Goal: Task Accomplishment & Management: Use online tool/utility

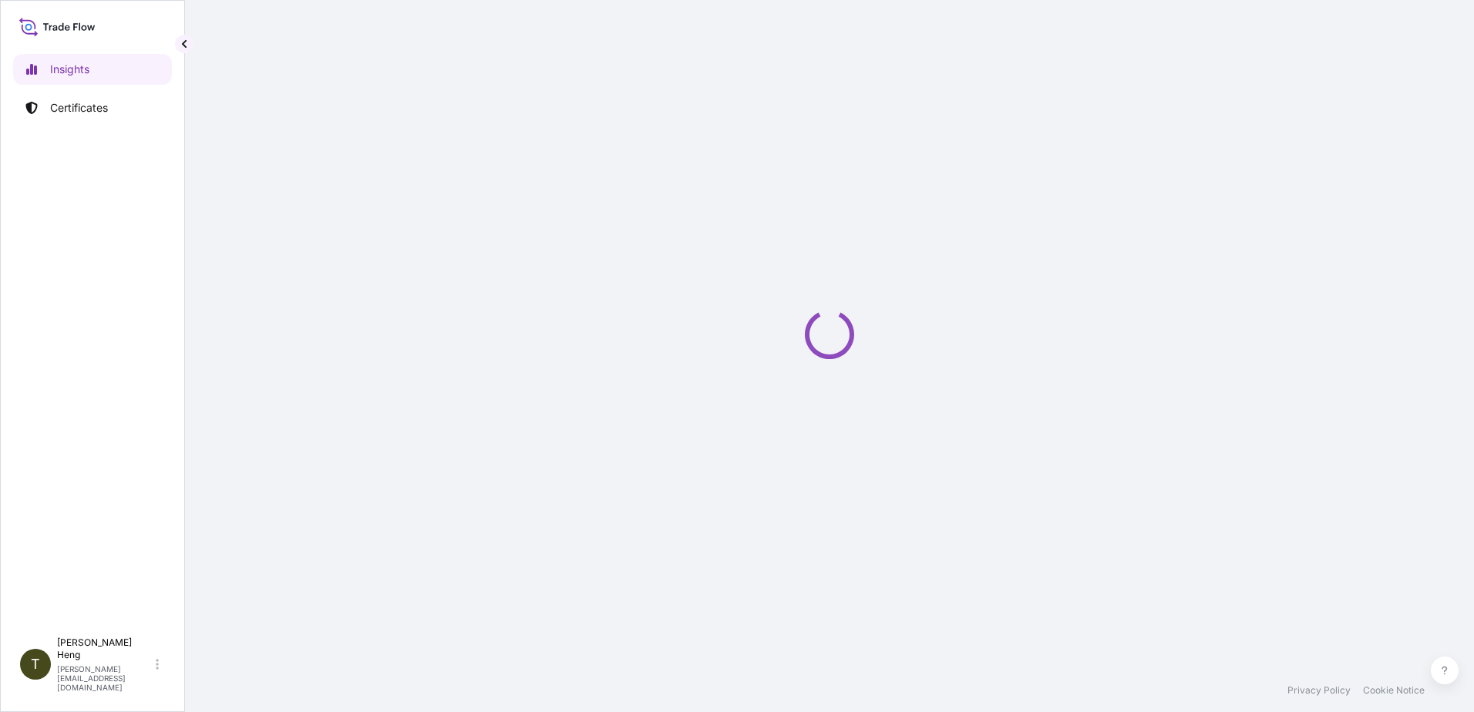
select select "2025"
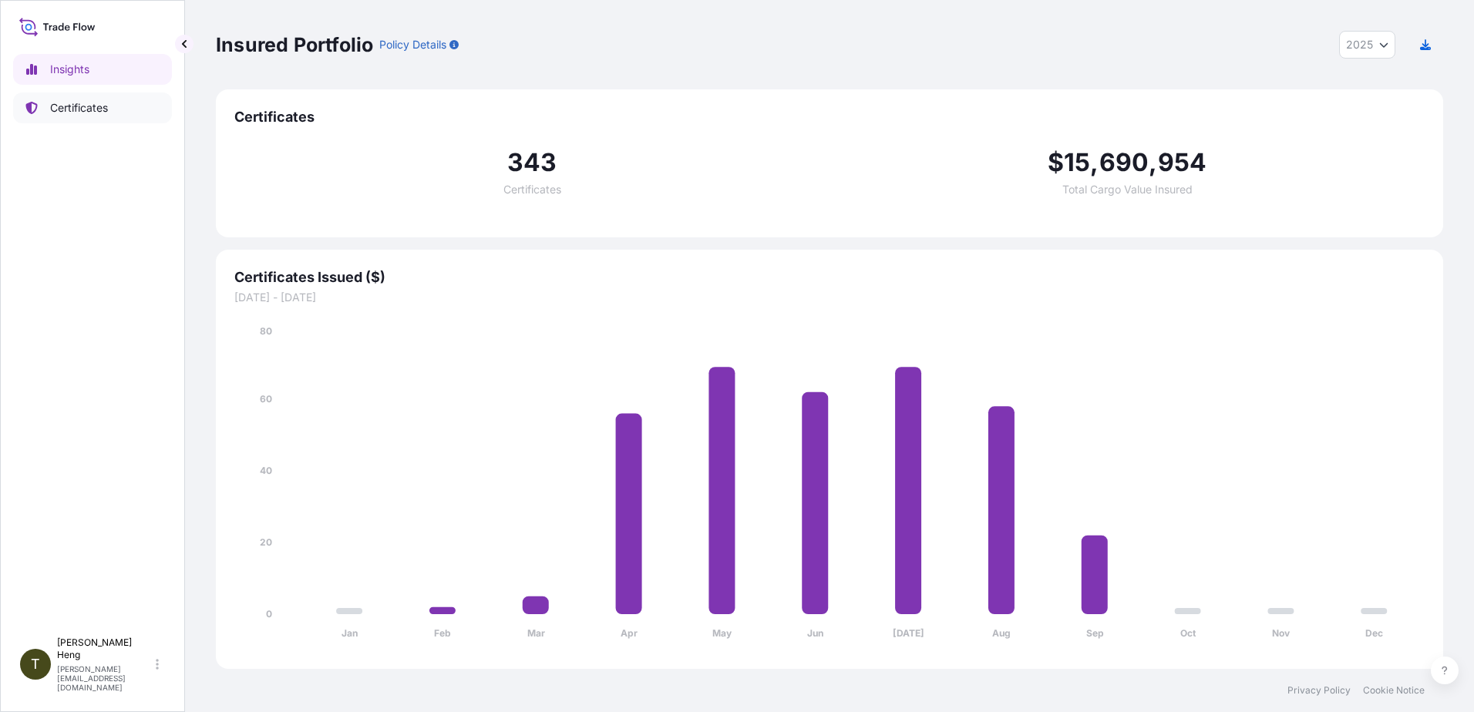
click at [71, 106] on p "Certificates" at bounding box center [79, 107] width 58 height 15
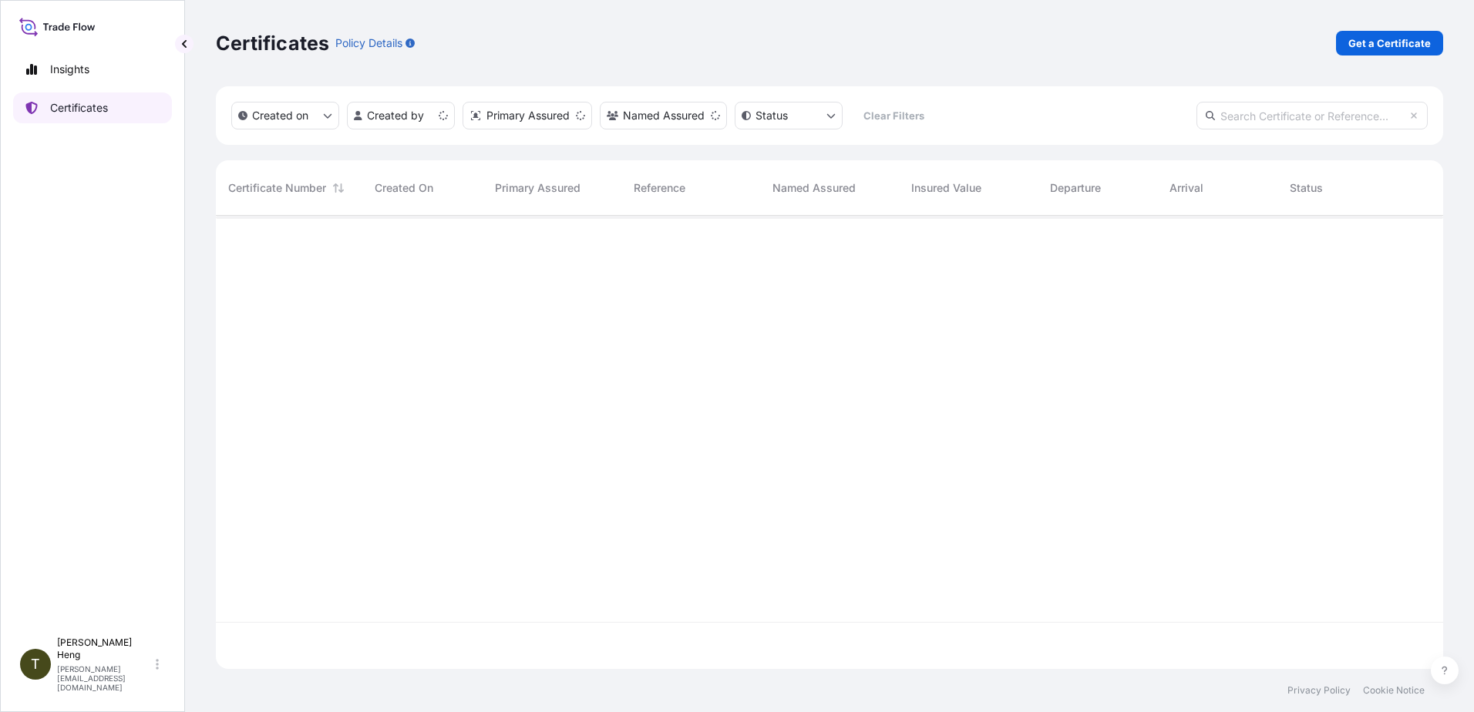
scroll to position [450, 1216]
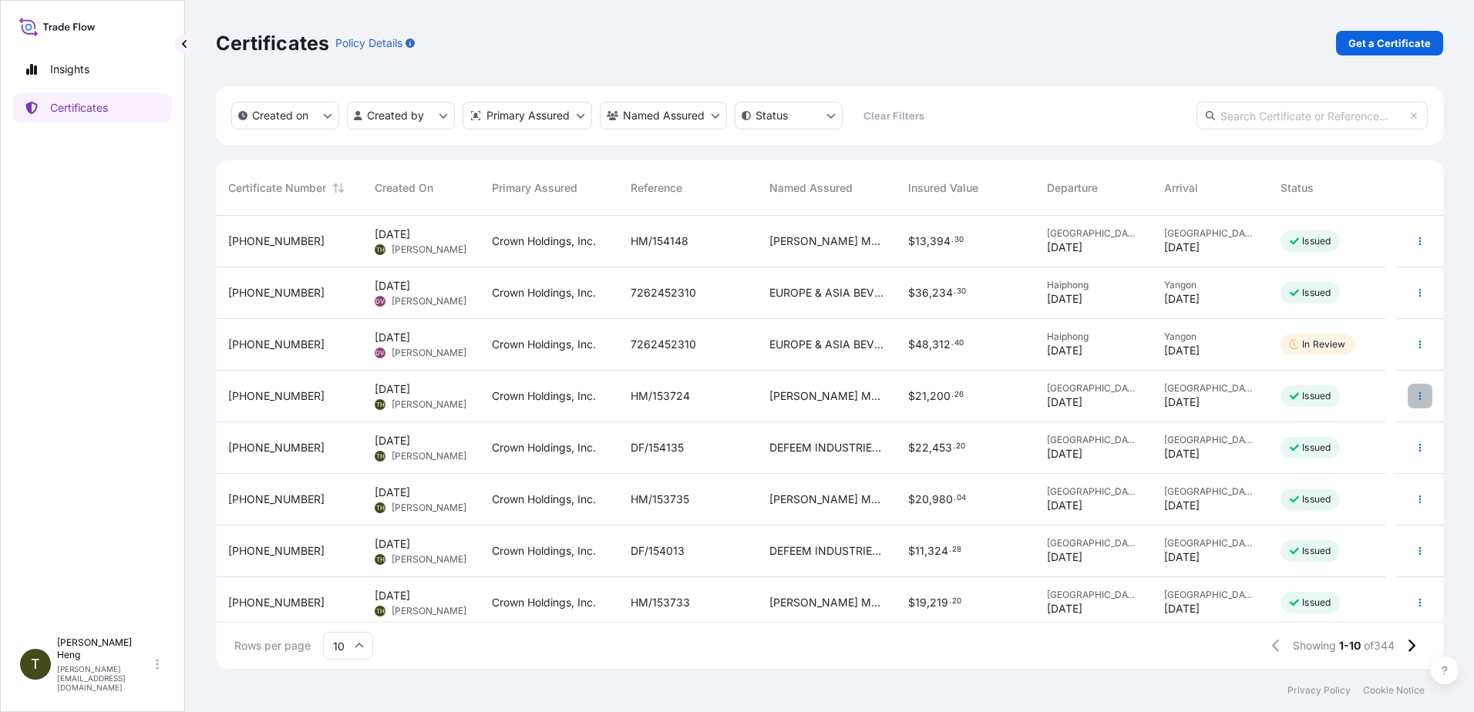
click at [1420, 396] on icon "button" at bounding box center [1421, 396] width 2 height 8
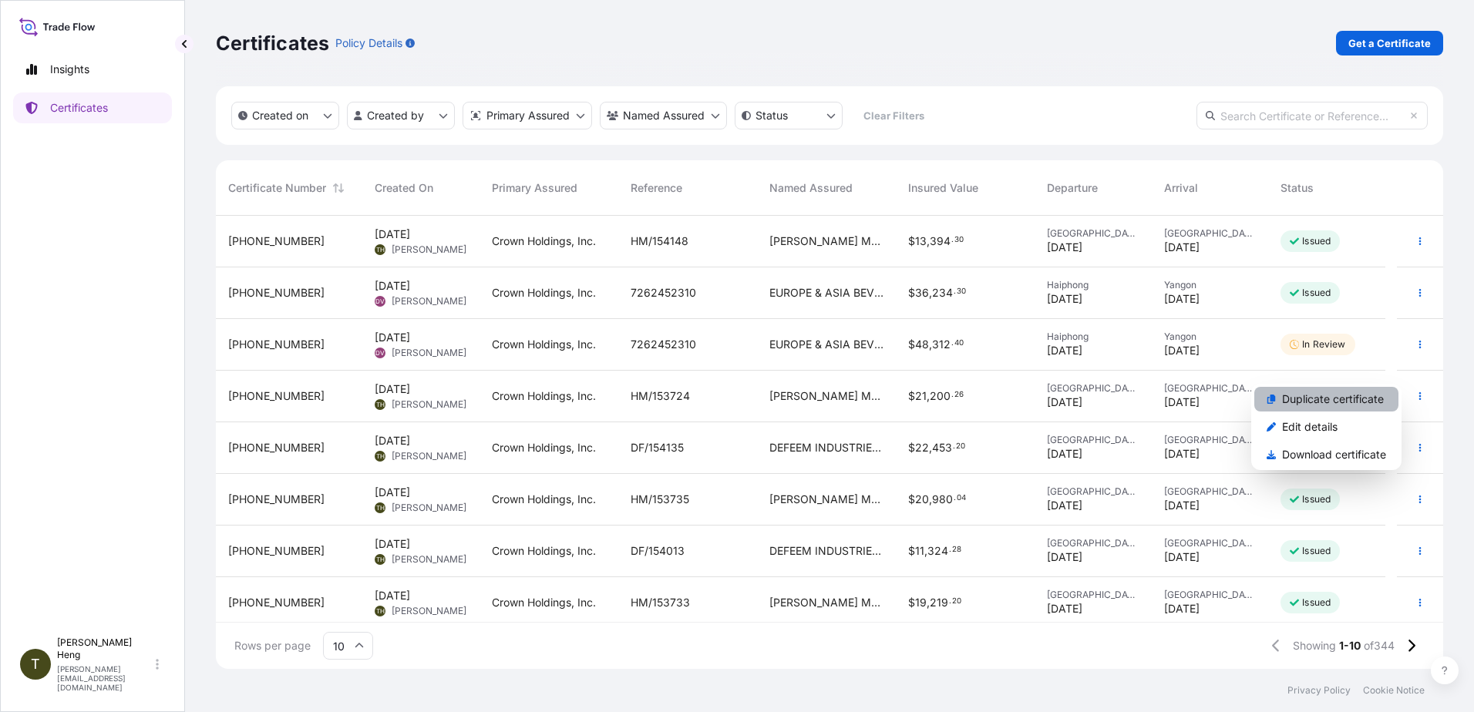
click at [1312, 398] on p "Duplicate certificate" at bounding box center [1333, 399] width 102 height 15
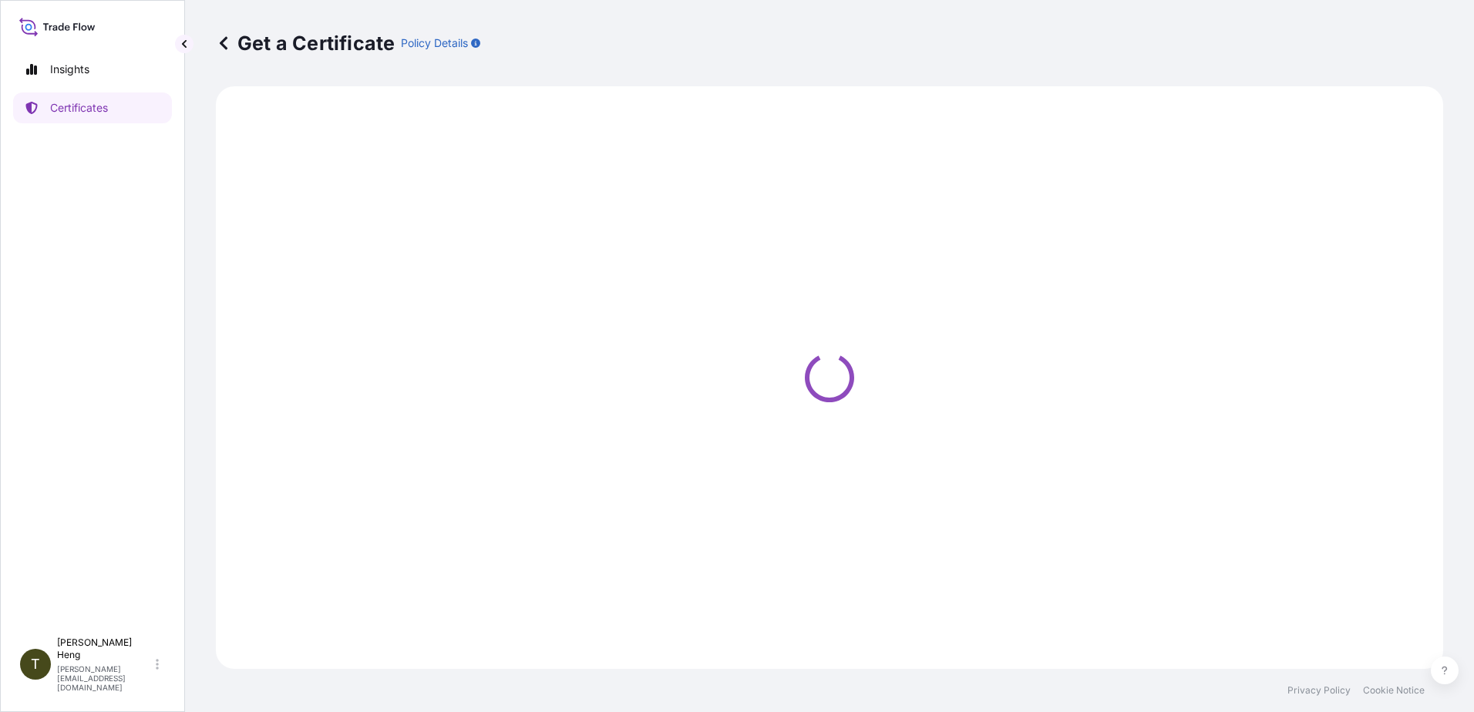
select select "Road"
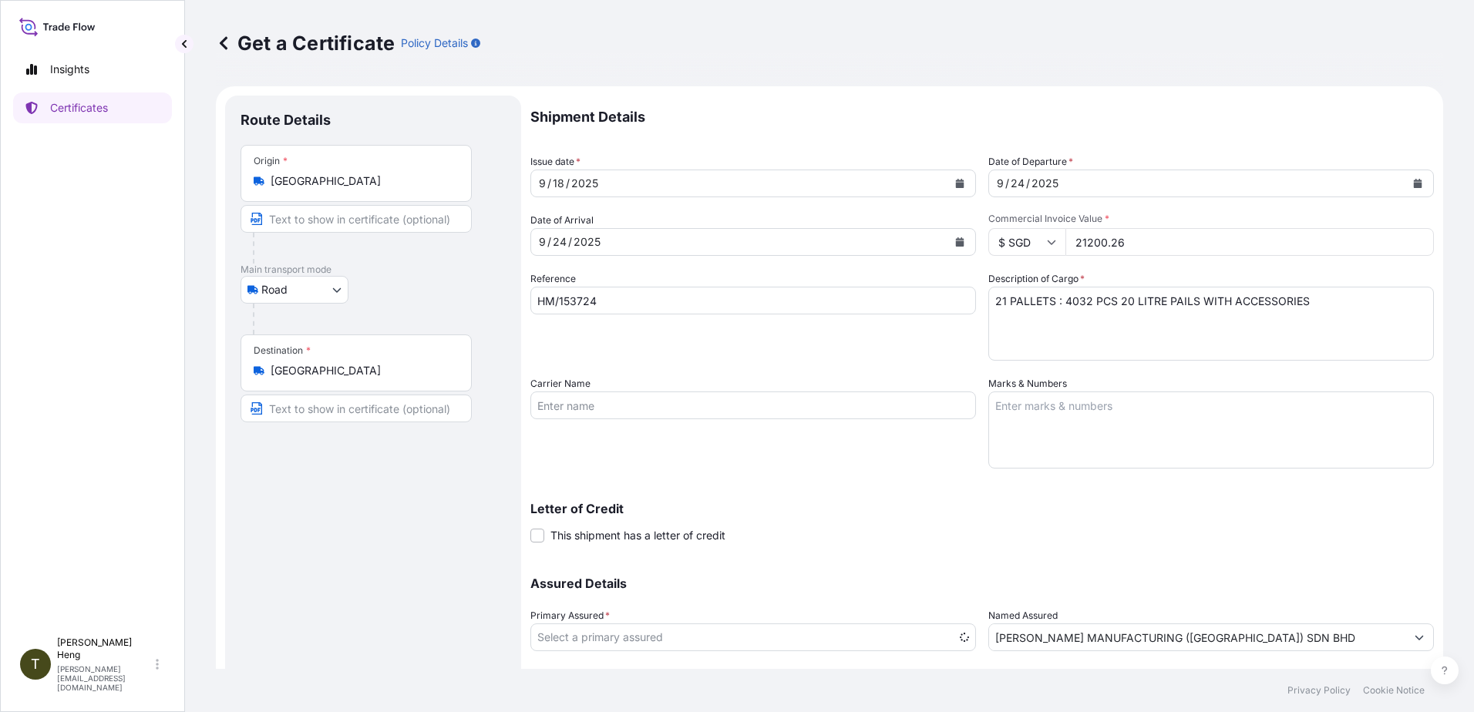
select select "31483"
click at [956, 181] on icon "Calendar" at bounding box center [960, 183] width 8 height 9
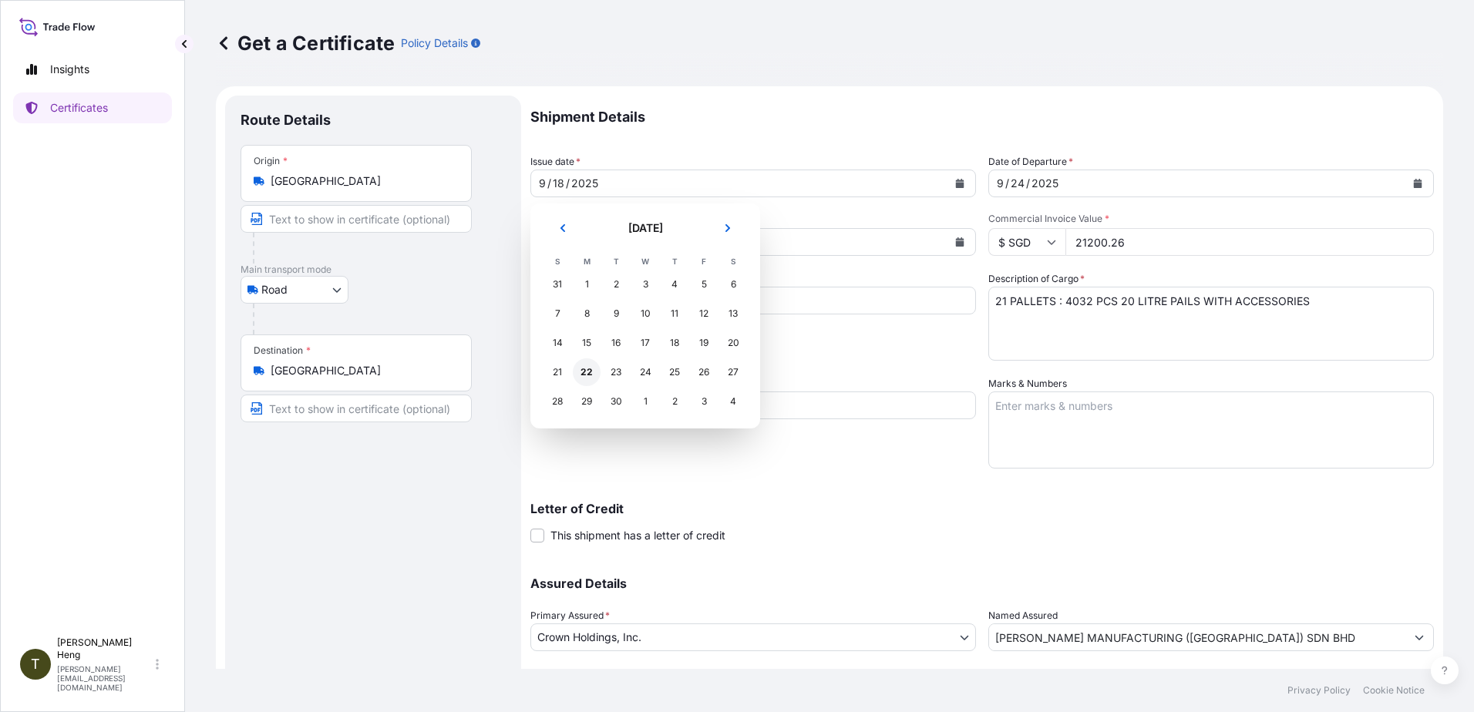
click at [579, 375] on div "22" at bounding box center [587, 373] width 28 height 28
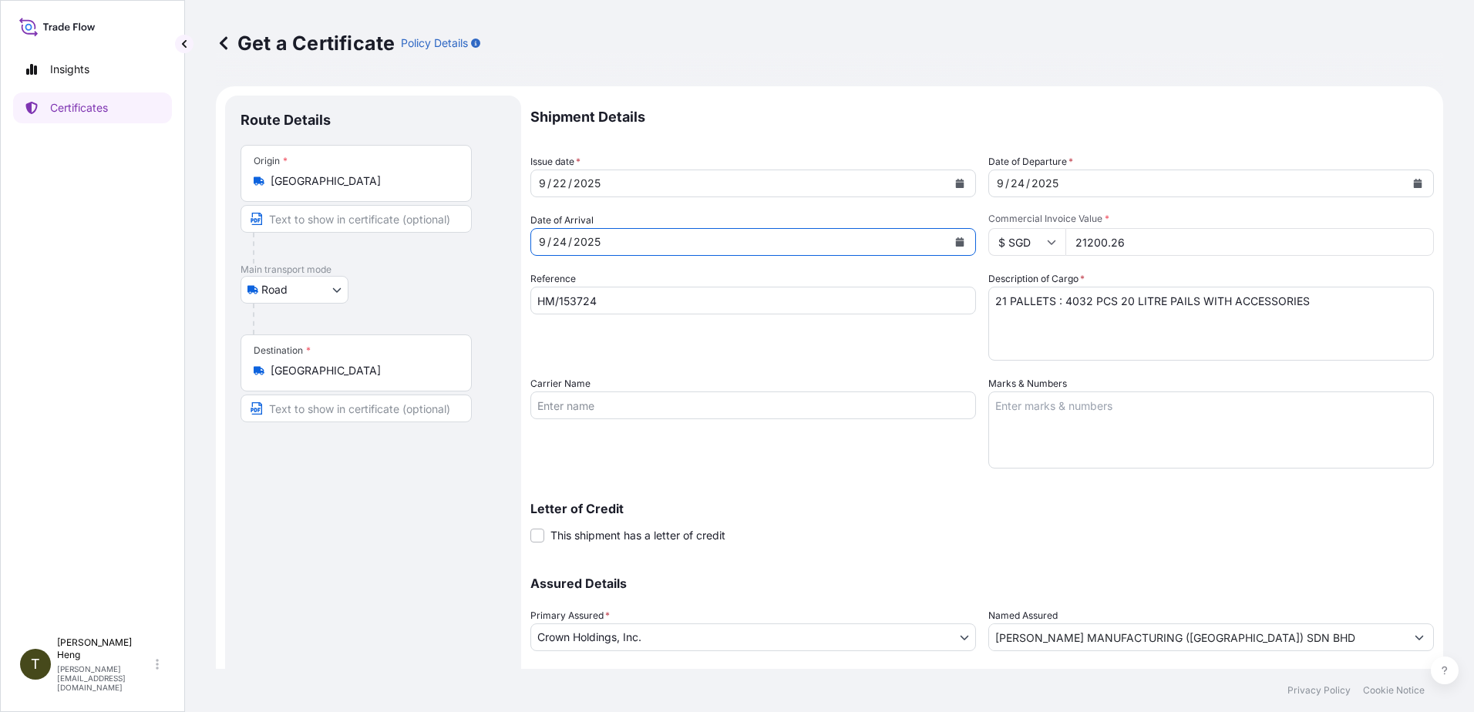
click at [956, 244] on icon "Calendar" at bounding box center [960, 241] width 8 height 9
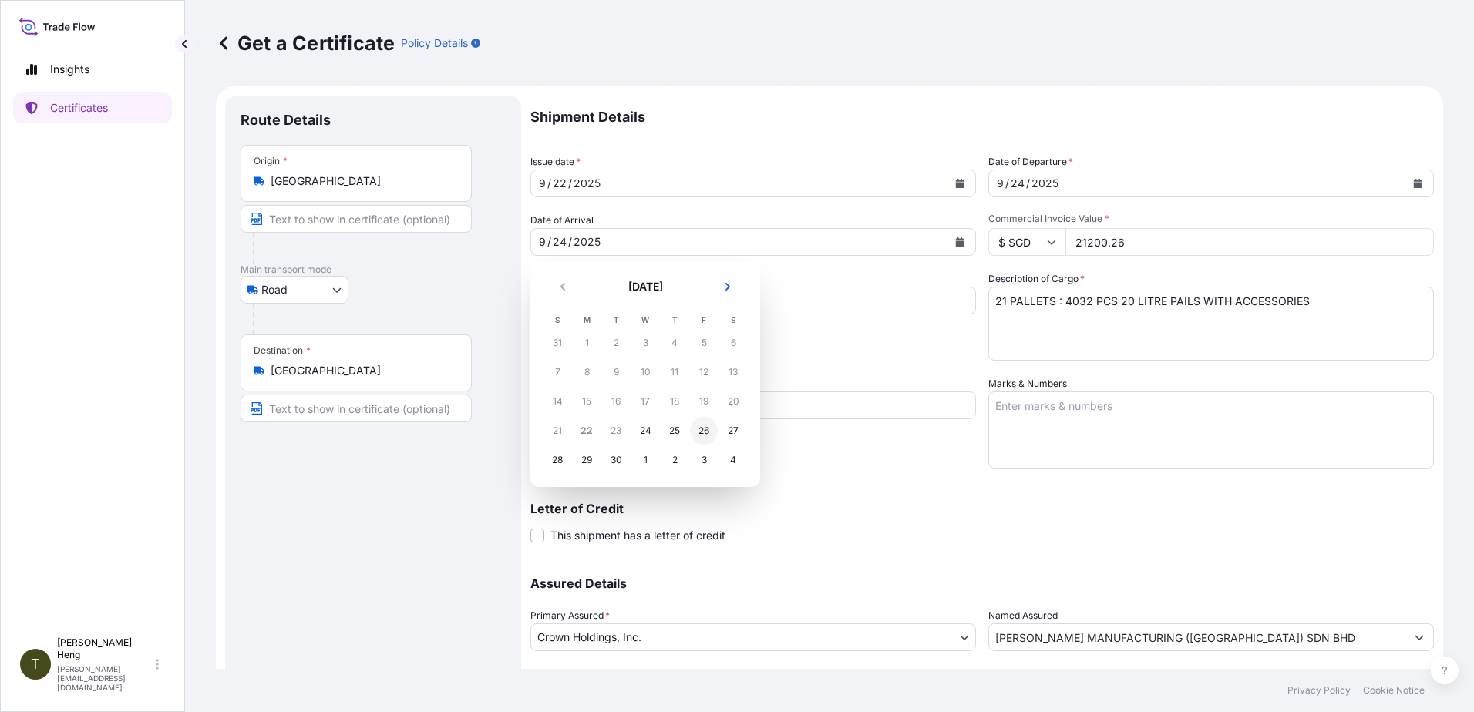
click at [703, 434] on div "26" at bounding box center [704, 431] width 28 height 28
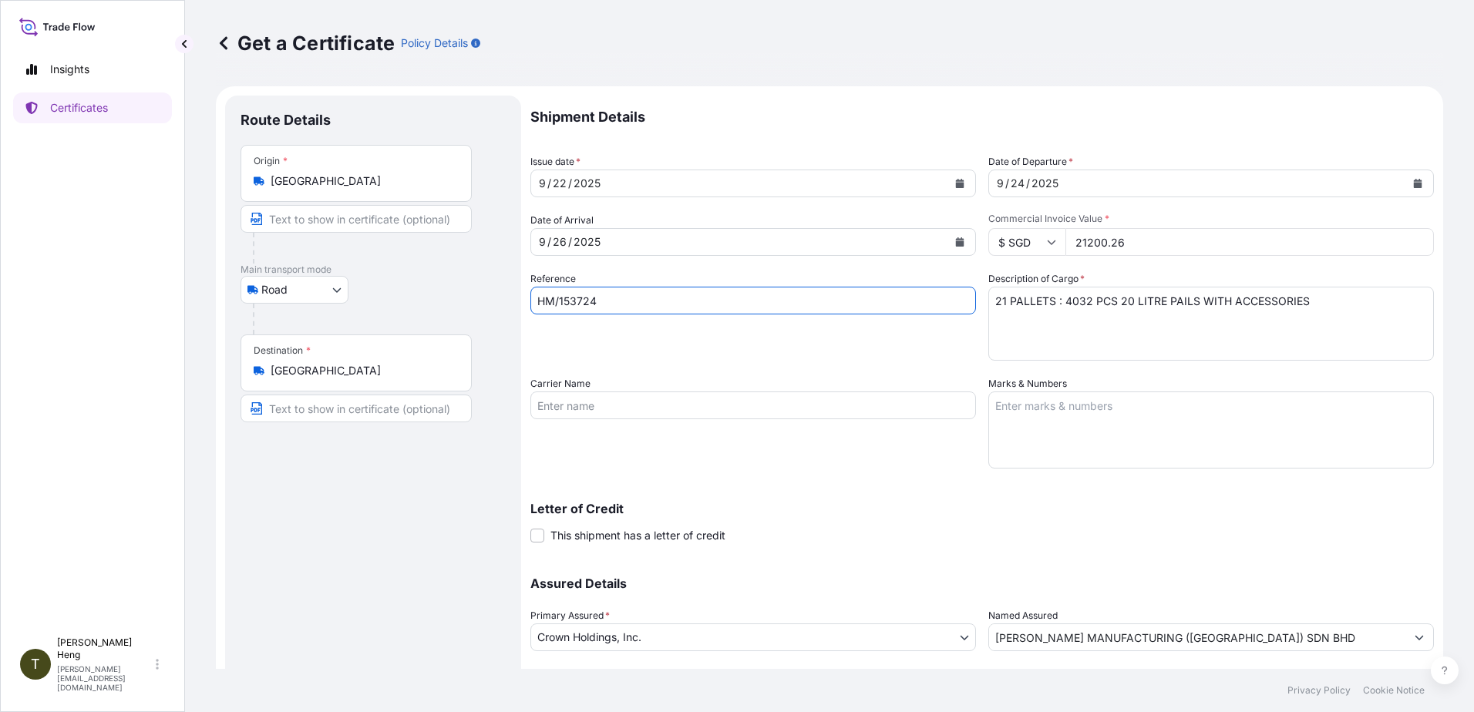
click at [617, 304] on input "HM/153724" at bounding box center [753, 301] width 446 height 28
type input "HM/153727"
click at [1406, 176] on button "Calendar" at bounding box center [1418, 183] width 25 height 25
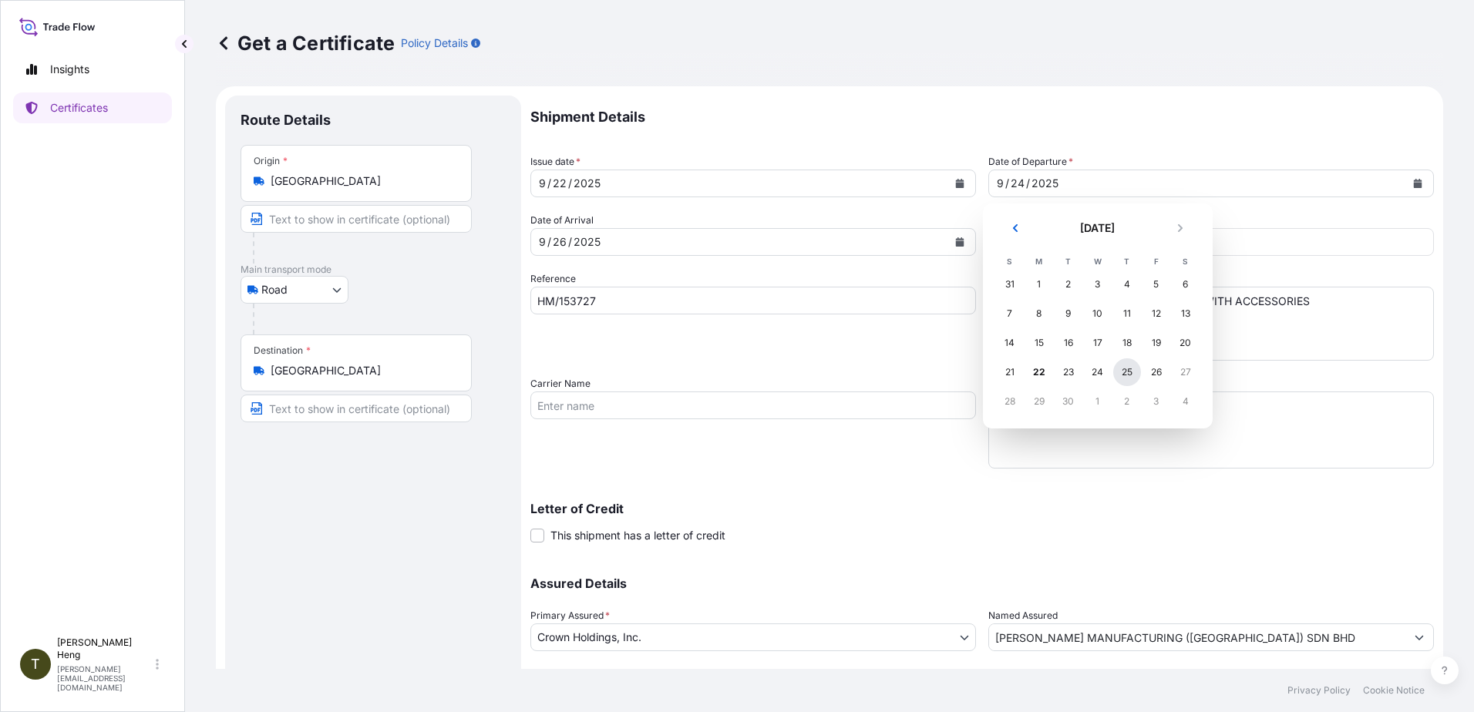
click at [1126, 376] on div "25" at bounding box center [1127, 373] width 28 height 28
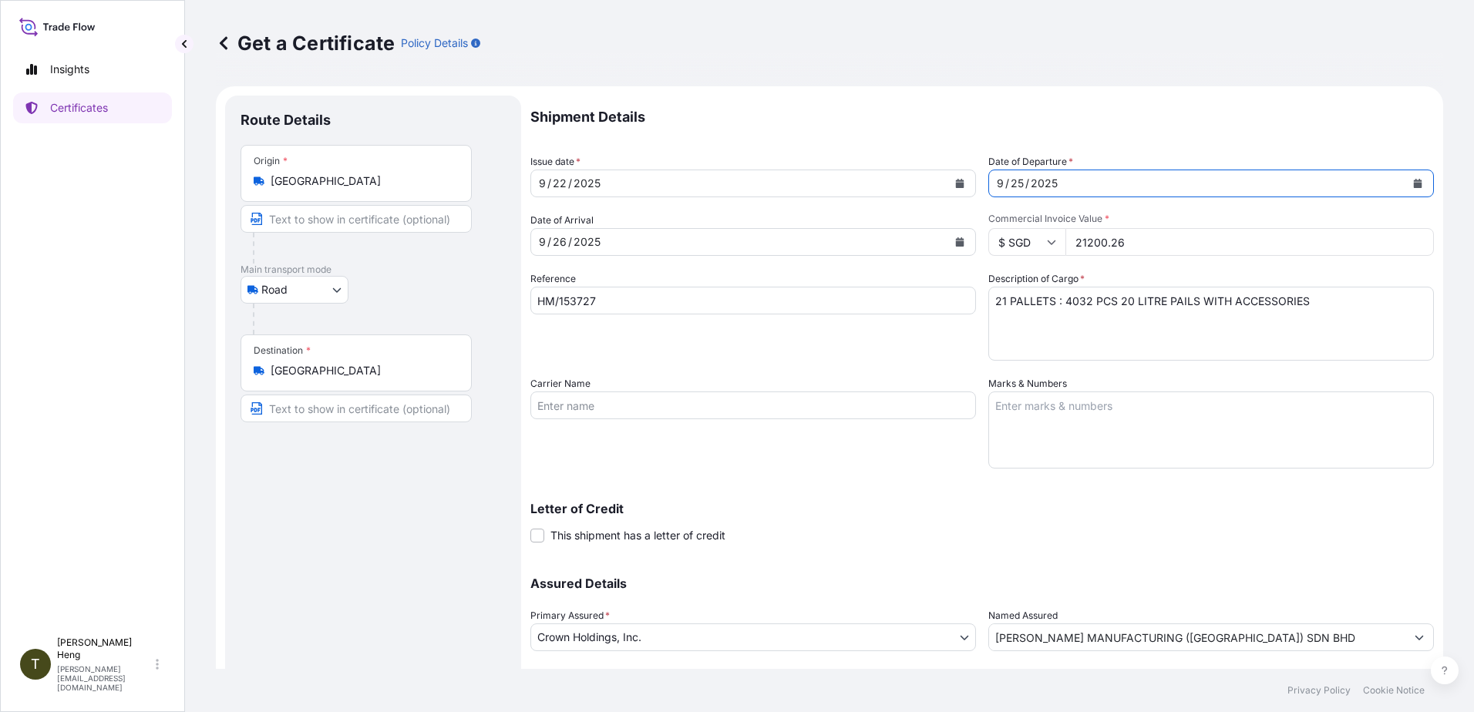
scroll to position [96, 0]
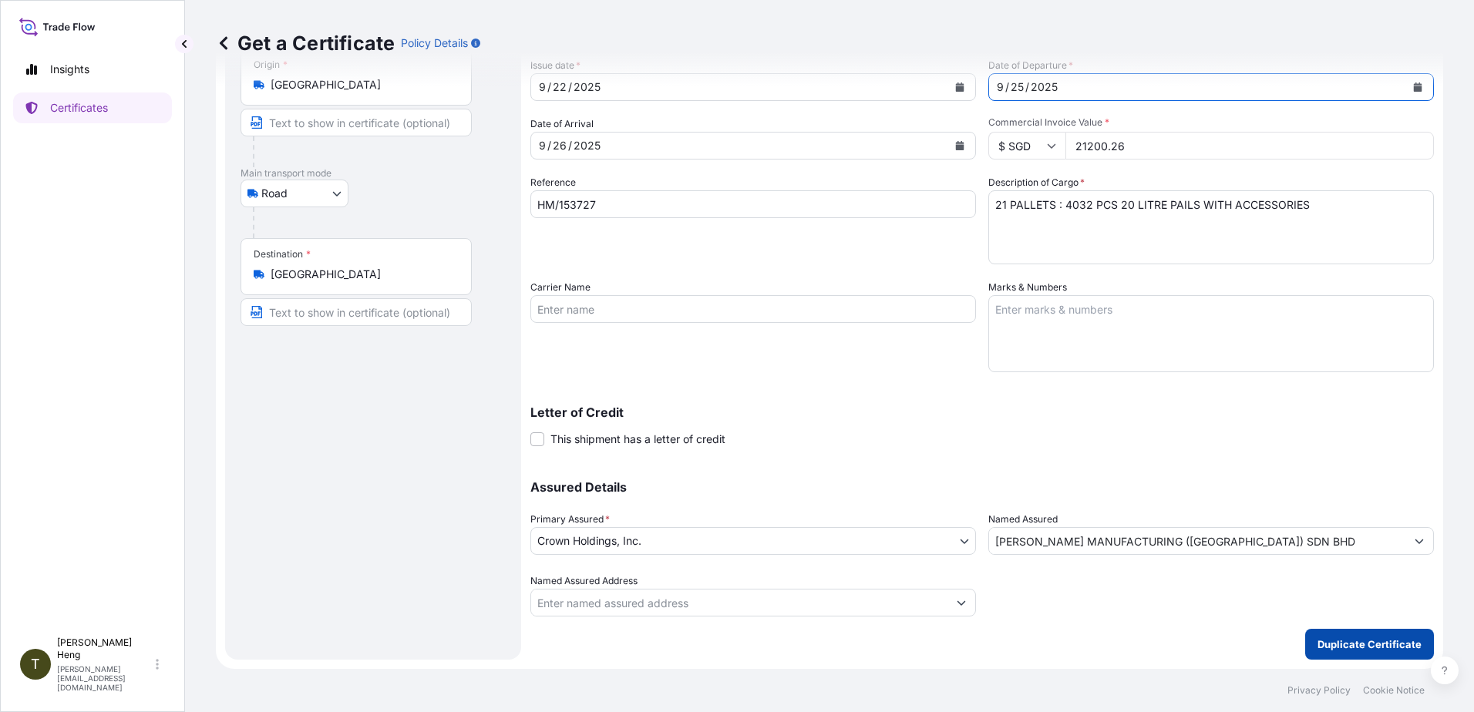
click at [1320, 640] on p "Duplicate Certificate" at bounding box center [1370, 644] width 104 height 15
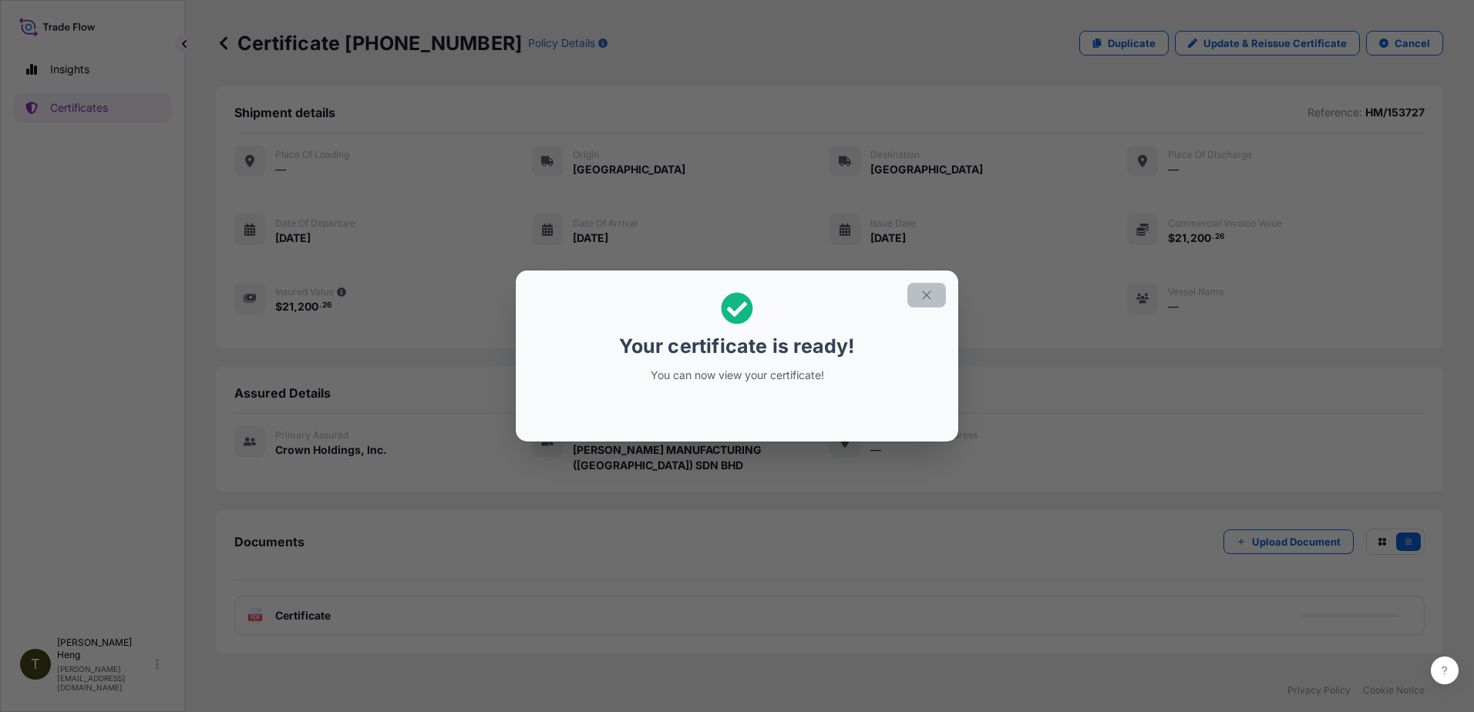
click at [925, 295] on icon "button" at bounding box center [927, 295] width 14 height 14
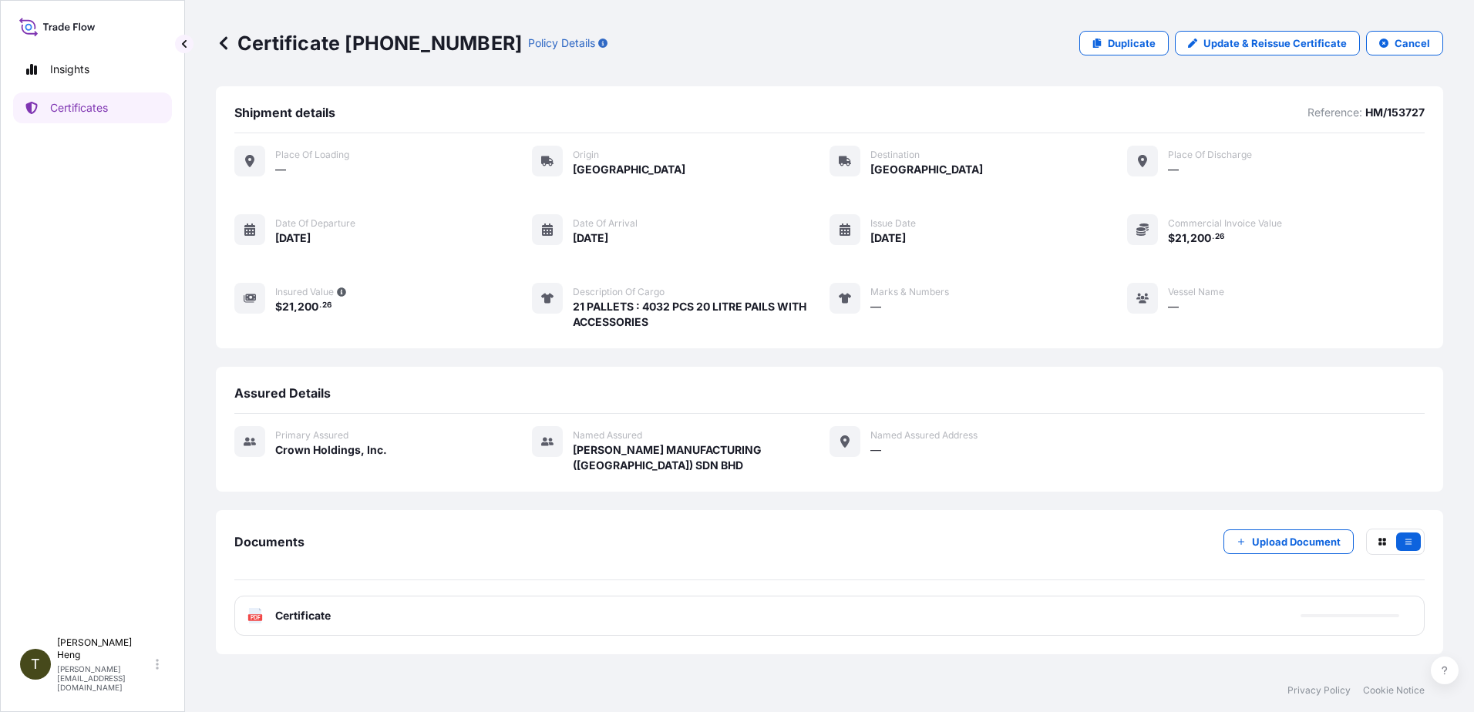
click at [250, 620] on rect at bounding box center [255, 618] width 14 height 6
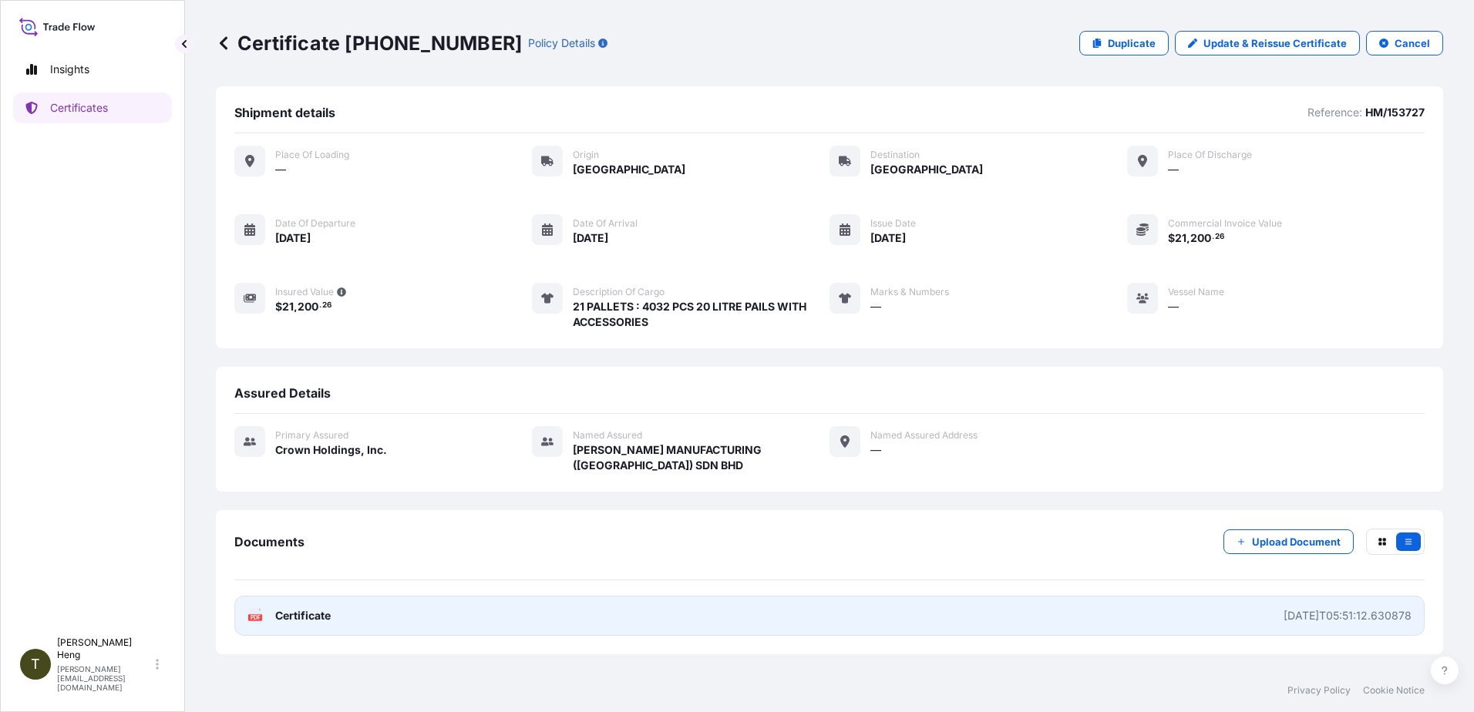
click at [252, 618] on text "PDF" at bounding box center [256, 617] width 10 height 5
